Goal: Information Seeking & Learning: Learn about a topic

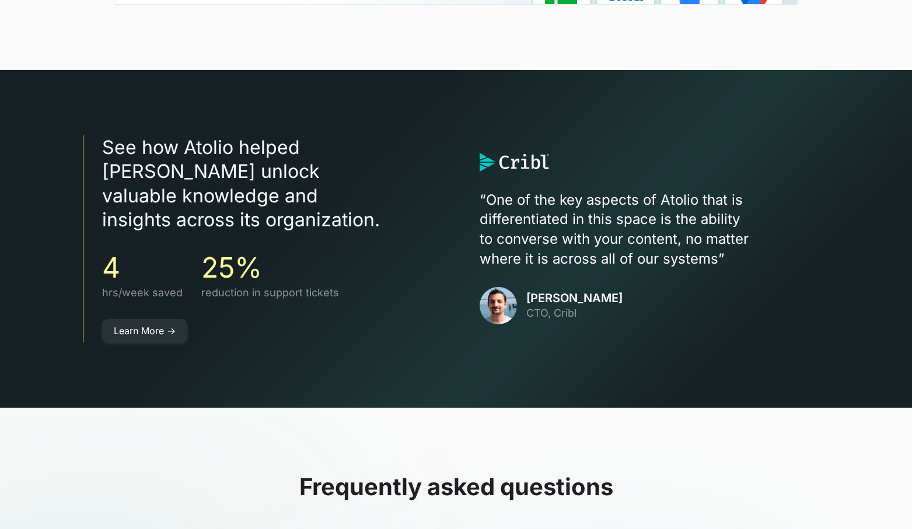
scroll to position [3146, 0]
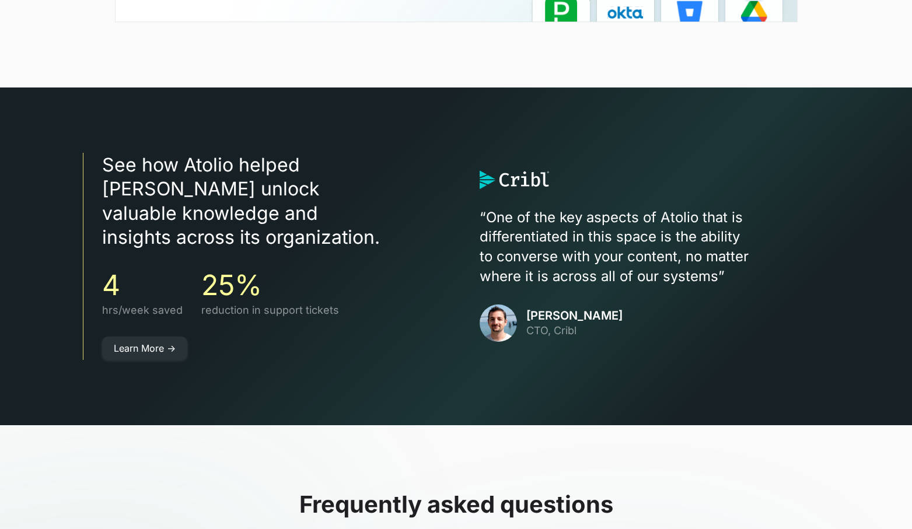
click at [324, 268] on h3 "25%" at bounding box center [270, 285] width 138 height 34
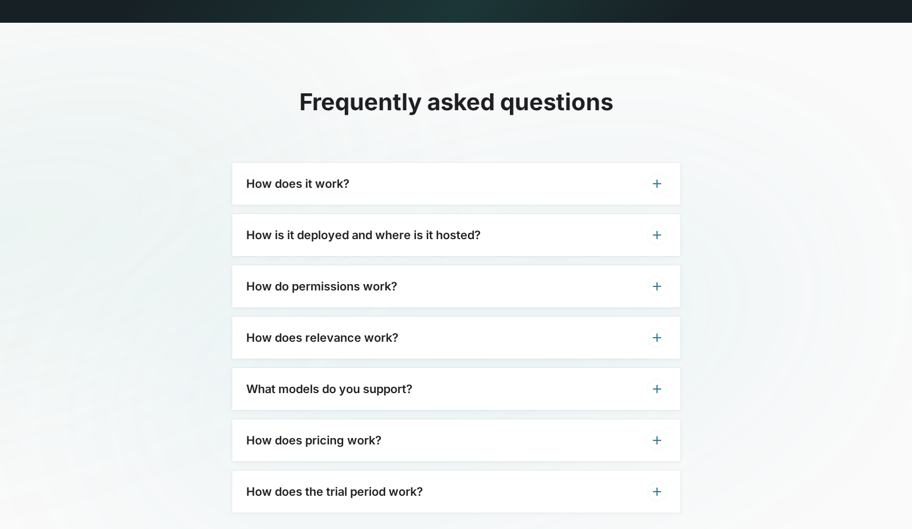
scroll to position [3550, 0]
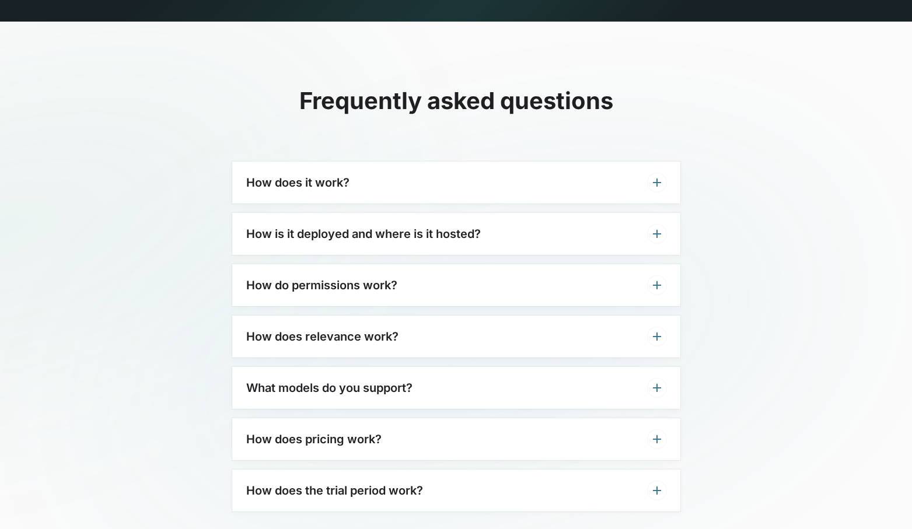
click at [328, 227] on h3 "How is it deployed and where is it hosted?" at bounding box center [363, 234] width 234 height 14
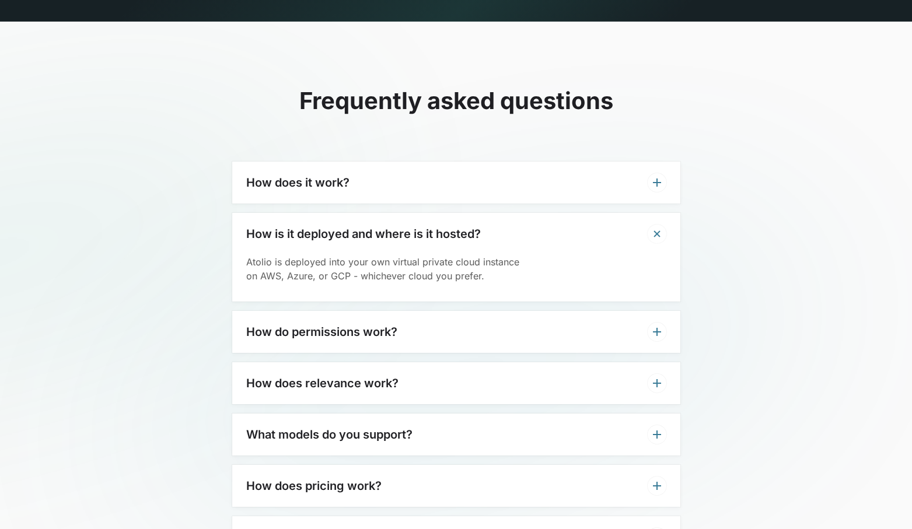
click at [331, 167] on div "How does it work?" at bounding box center [456, 183] width 448 height 42
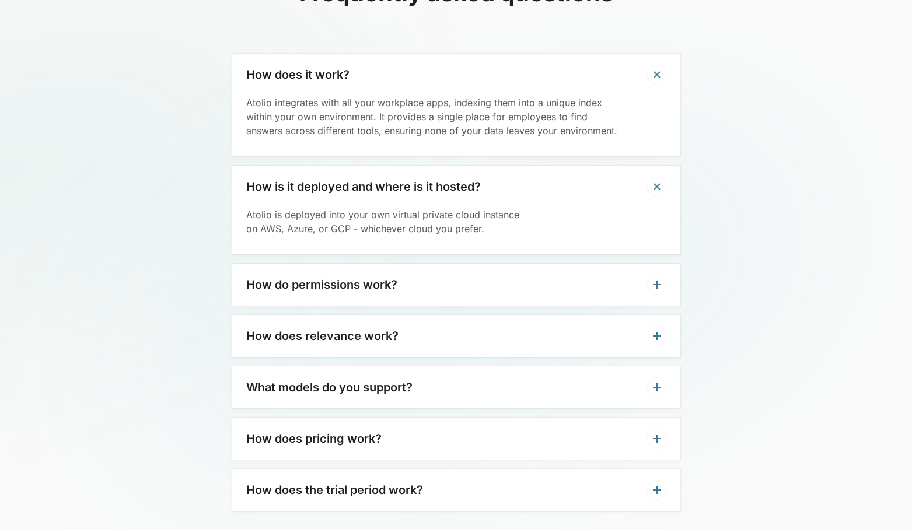
scroll to position [3659, 0]
click at [319, 276] on h3 "How do permissions work?" at bounding box center [321, 283] width 151 height 14
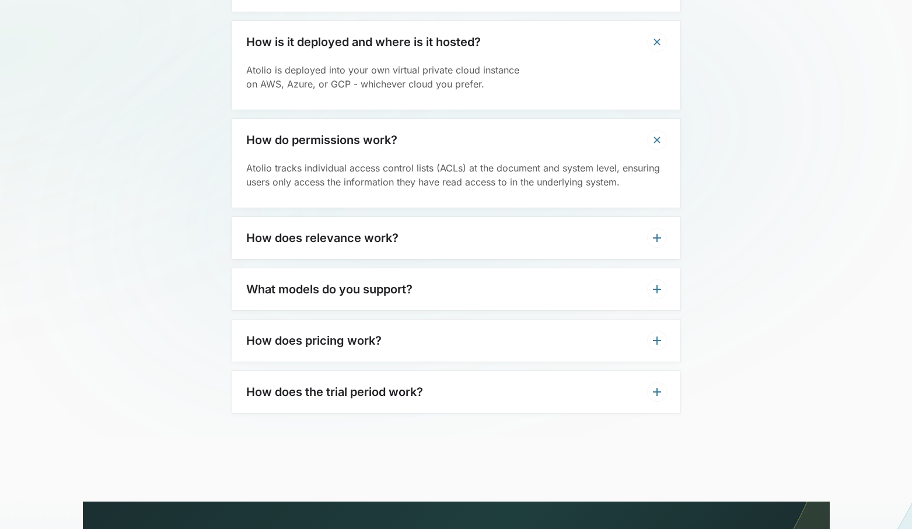
scroll to position [3804, 0]
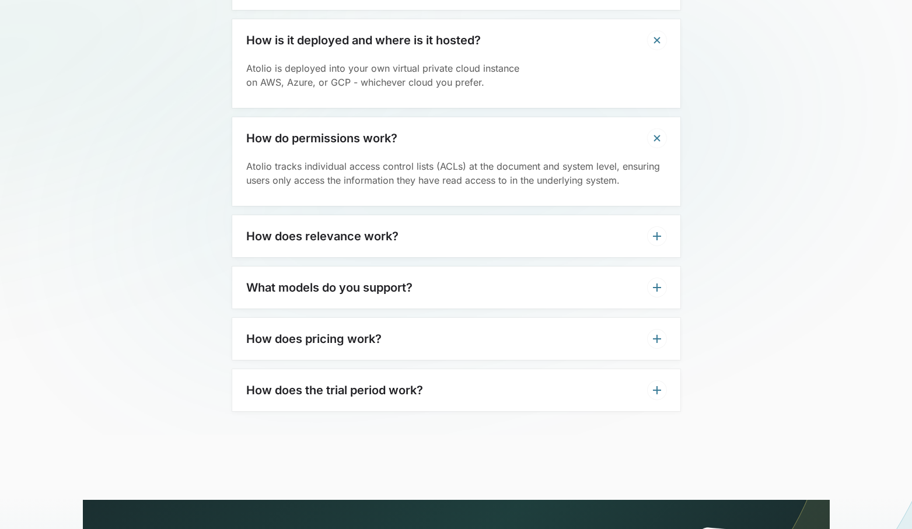
click at [318, 229] on h3 "How does relevance work?" at bounding box center [322, 236] width 152 height 14
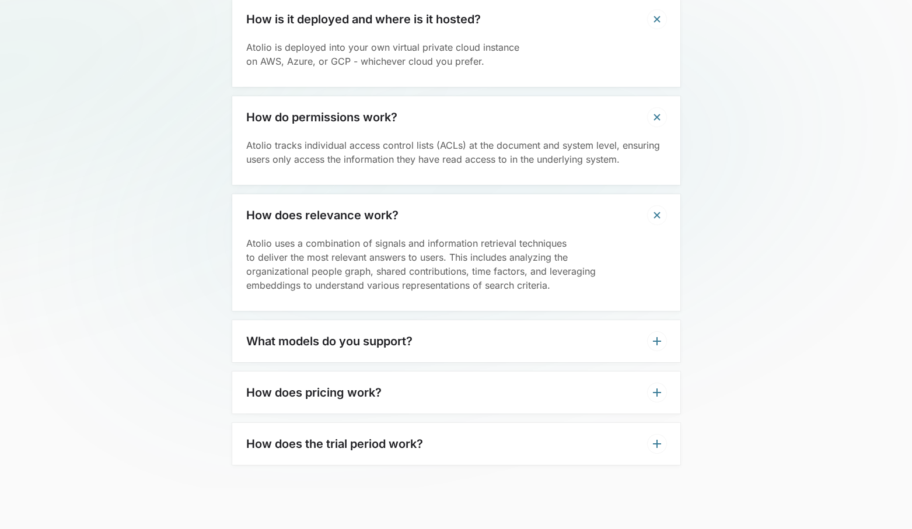
scroll to position [3833, 0]
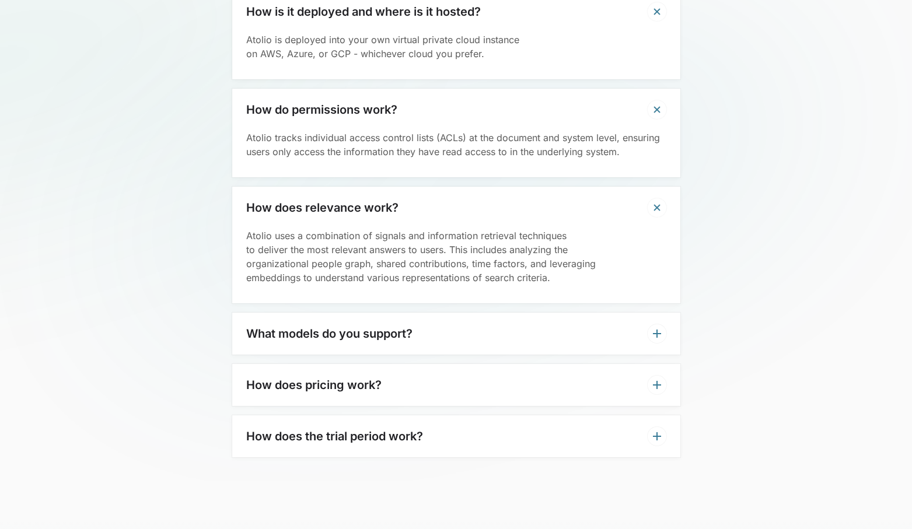
click at [338, 327] on h3 "What models do you support?" at bounding box center [329, 334] width 166 height 14
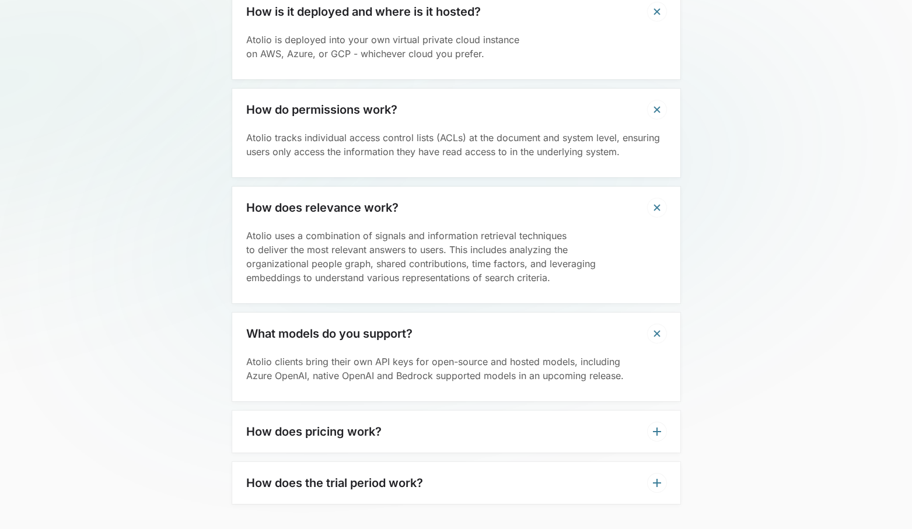
click at [350, 425] on h3 "How does pricing work?" at bounding box center [313, 432] width 135 height 14
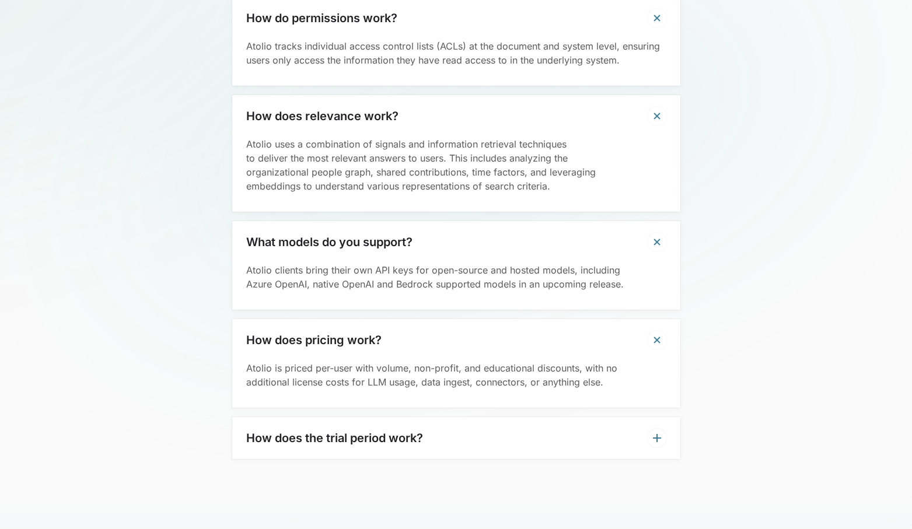
scroll to position [3925, 0]
click at [333, 430] on h3 "How does the trial period work?" at bounding box center [334, 437] width 177 height 14
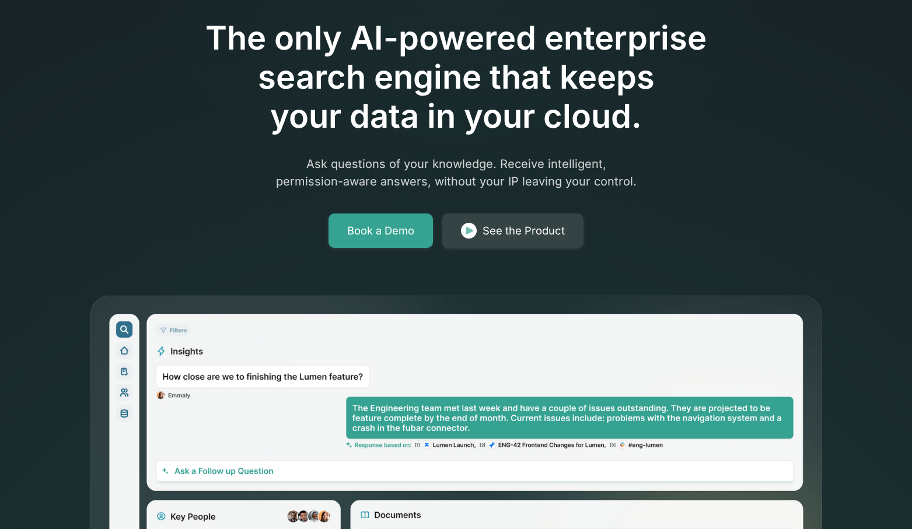
scroll to position [0, 0]
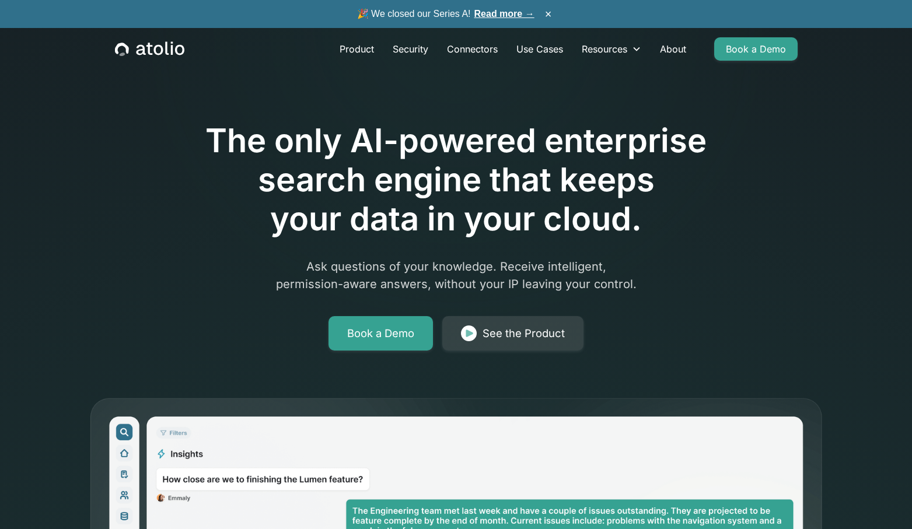
click at [491, 15] on link "Read more →" at bounding box center [504, 14] width 60 height 10
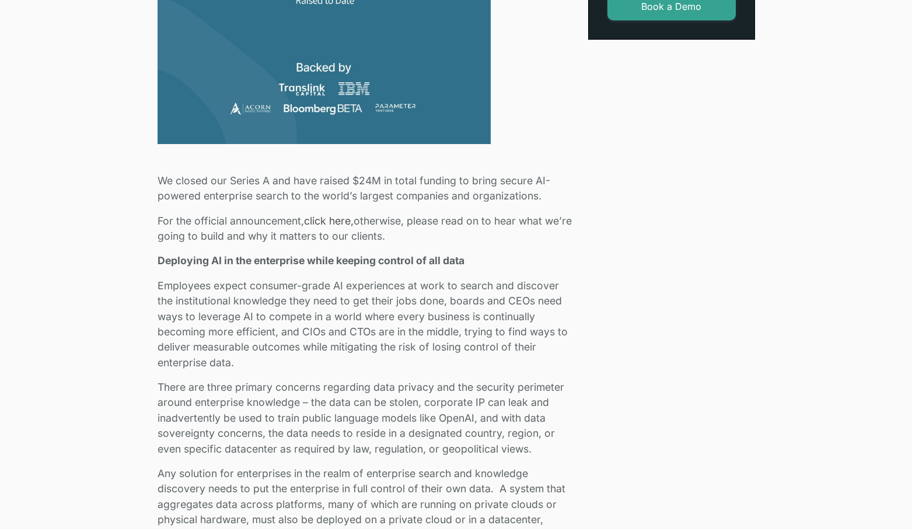
scroll to position [549, 0]
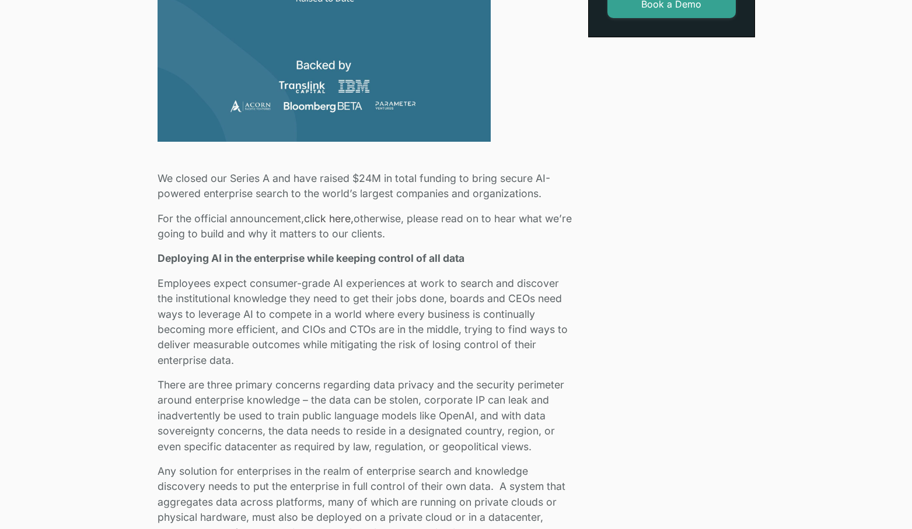
click at [496, 180] on p "We closed our Series A and have raised $24M in total funding to bring secure AI…" at bounding box center [365, 186] width 416 height 31
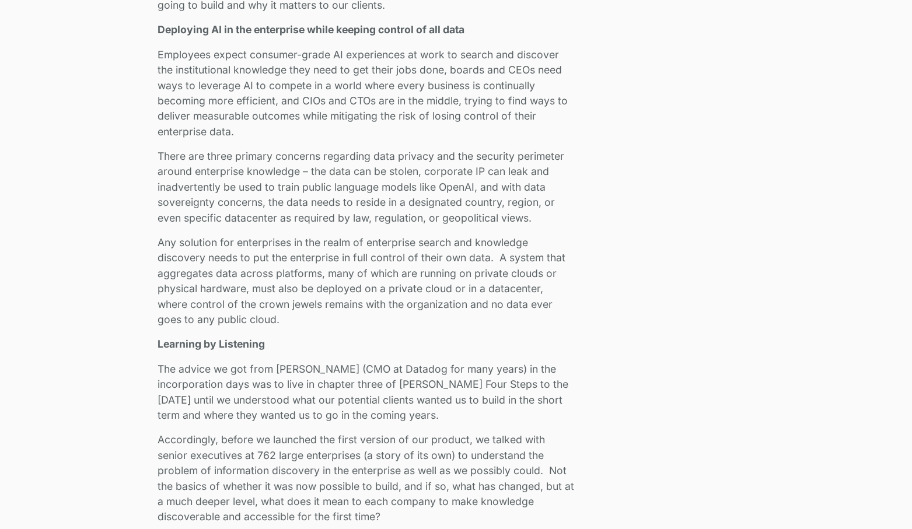
scroll to position [777, 0]
click at [493, 178] on p "There are three primary concerns regarding data privacy and the security perime…" at bounding box center [365, 188] width 416 height 77
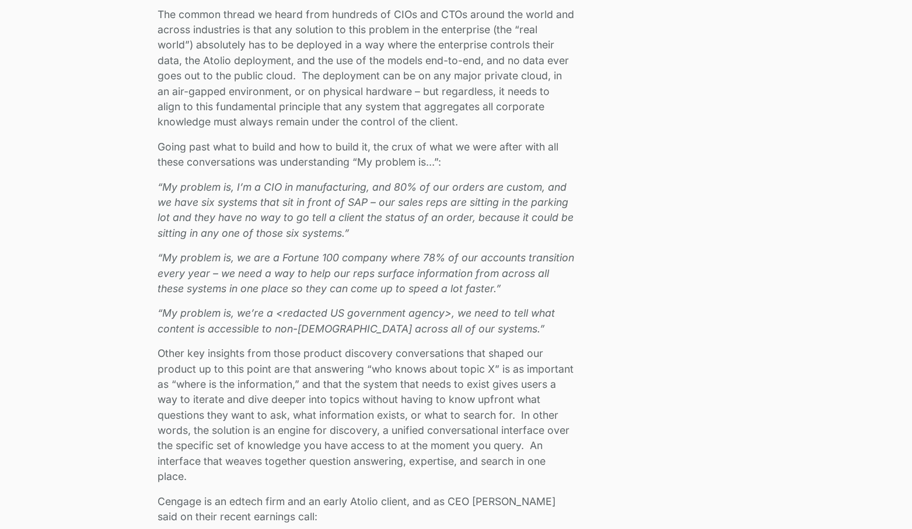
scroll to position [1304, 0]
click at [432, 246] on div "We closed our Series A and have raised $24M in total funding to bring secure AI…" at bounding box center [365, 487] width 416 height 2142
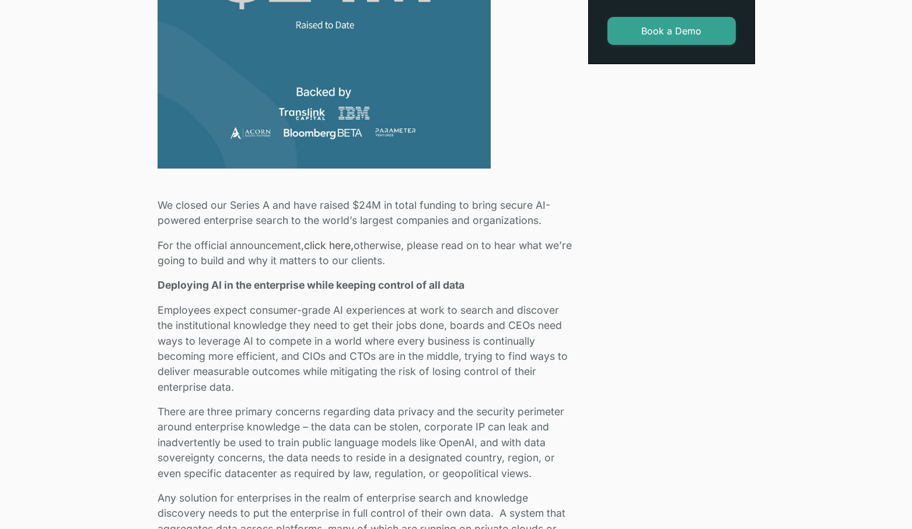
scroll to position [0, 0]
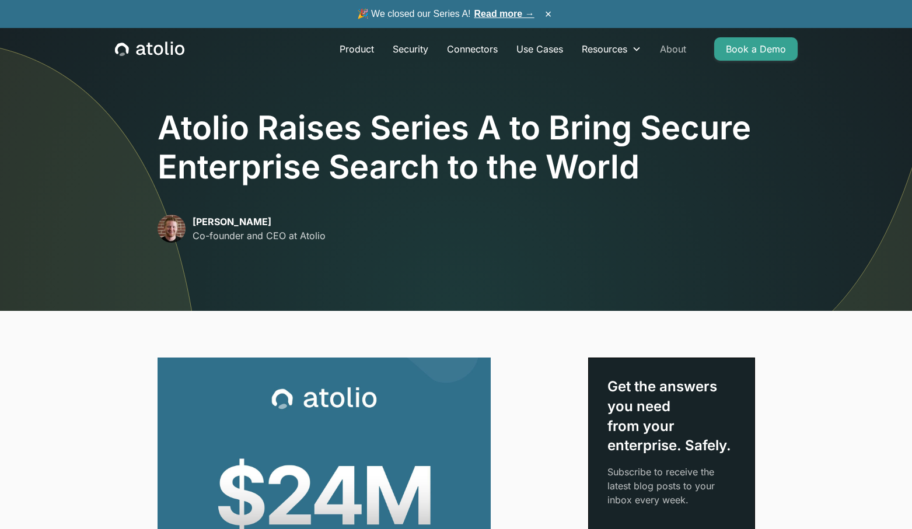
click at [678, 48] on link "About" at bounding box center [672, 48] width 45 height 23
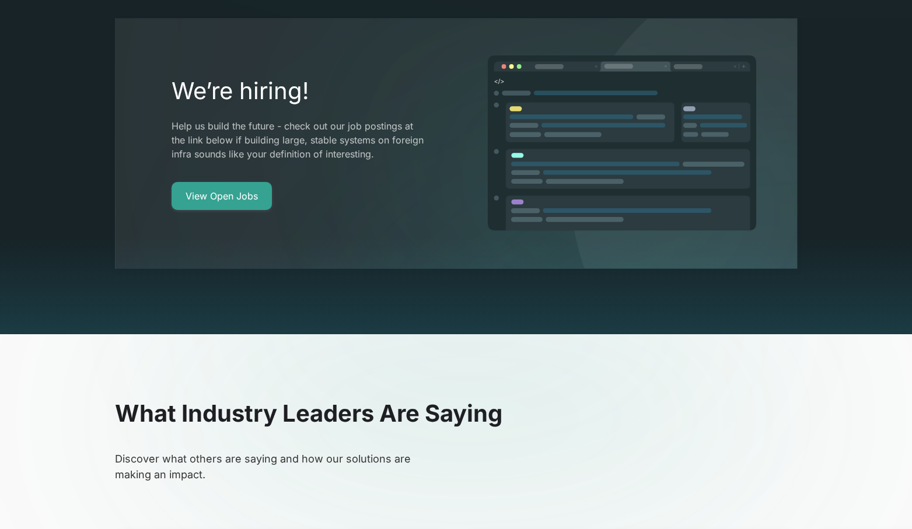
scroll to position [2217, 0]
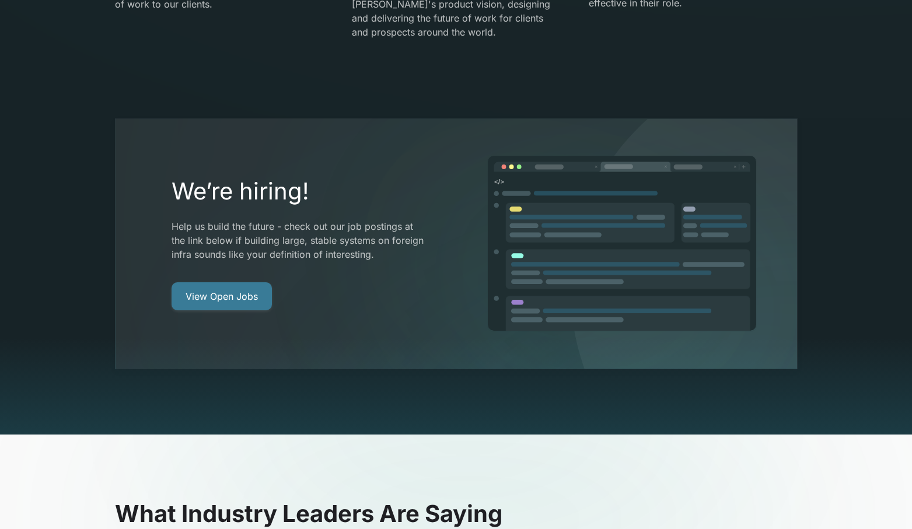
click at [252, 282] on link "View Open Jobs" at bounding box center [221, 296] width 100 height 28
